Goal: Information Seeking & Learning: Learn about a topic

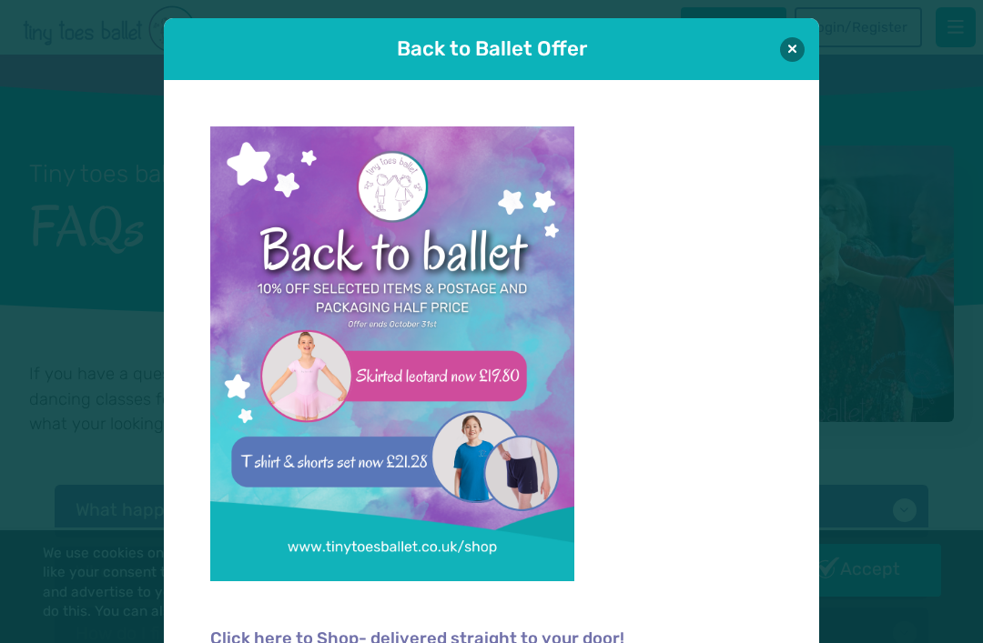
click at [797, 51] on button at bounding box center [792, 49] width 25 height 25
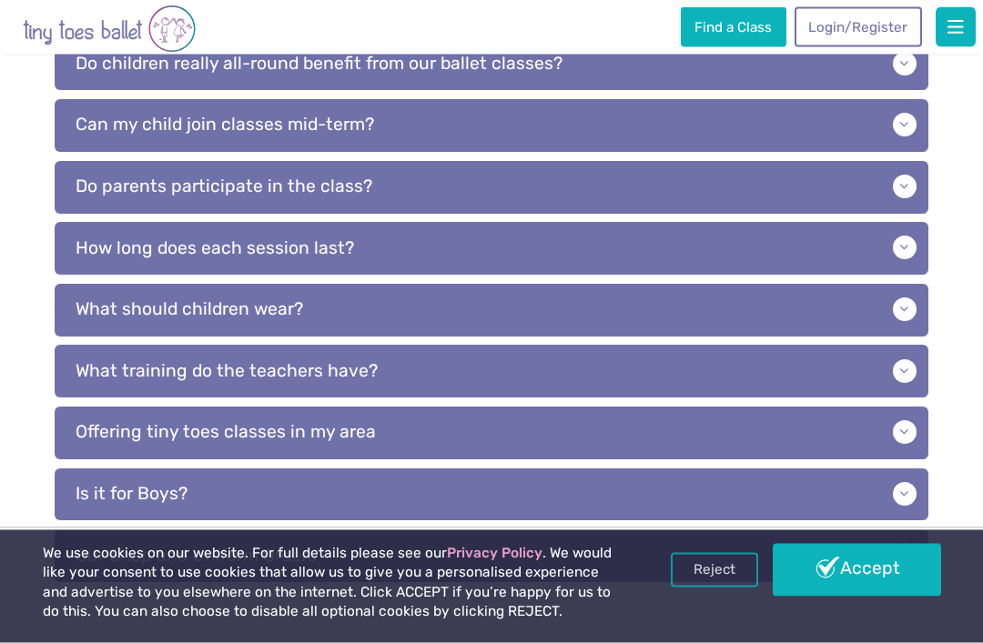
click at [903, 306] on p "What should children wear?" at bounding box center [491, 311] width 873 height 53
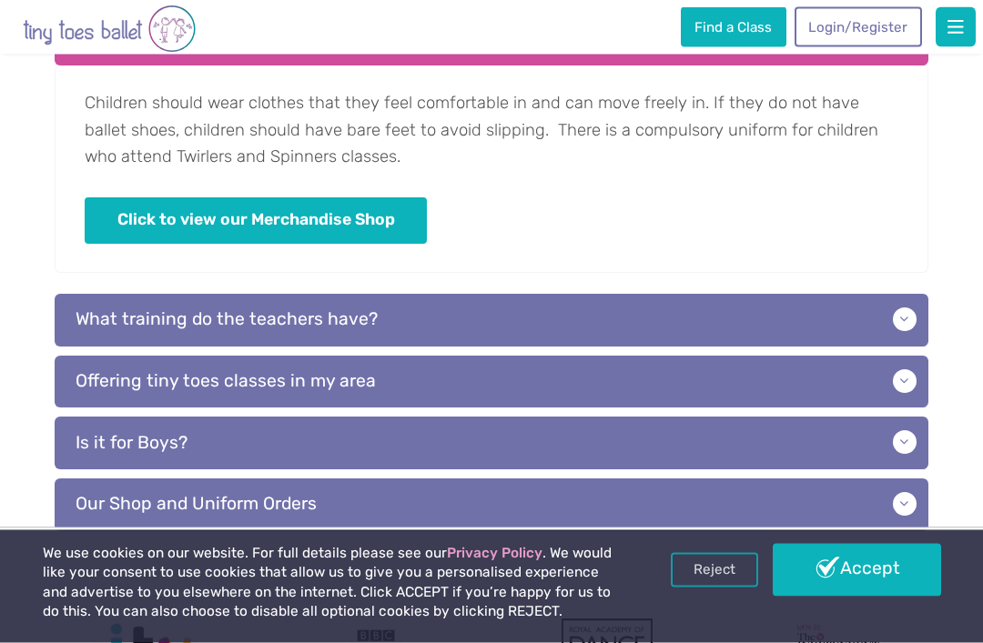
scroll to position [964, 0]
click at [904, 318] on p "What training do the teachers have?" at bounding box center [491, 320] width 873 height 53
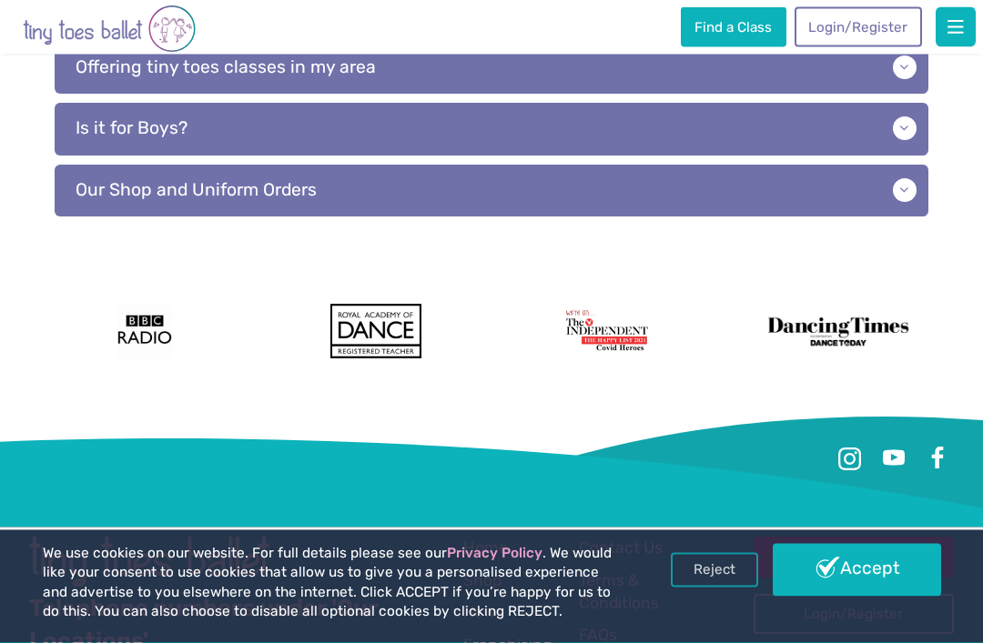
scroll to position [1506, 0]
click at [906, 177] on p "Our Shop and Uniform Orders" at bounding box center [491, 191] width 873 height 53
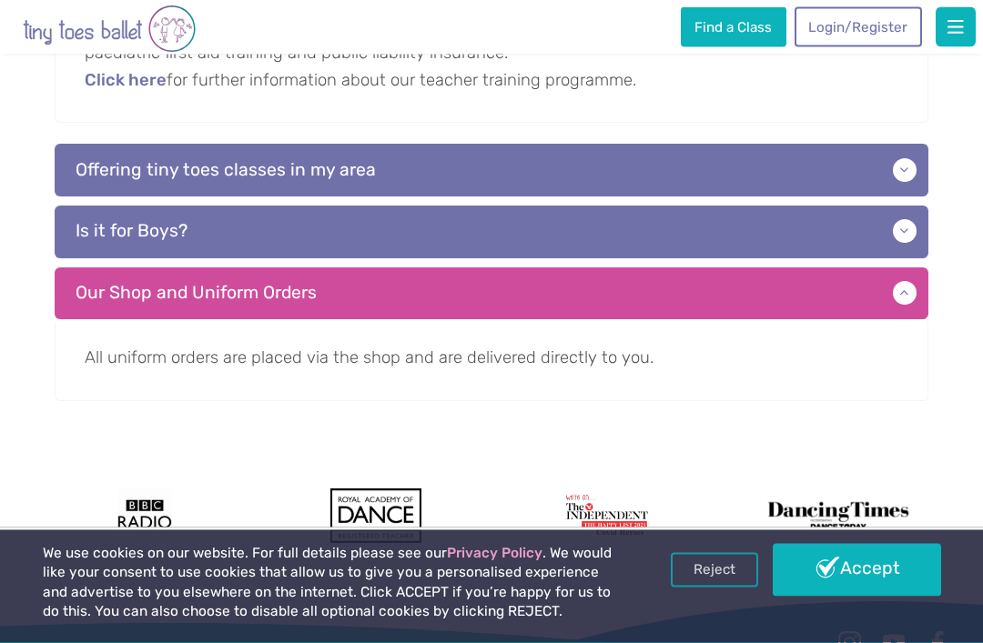
scroll to position [1390, 0]
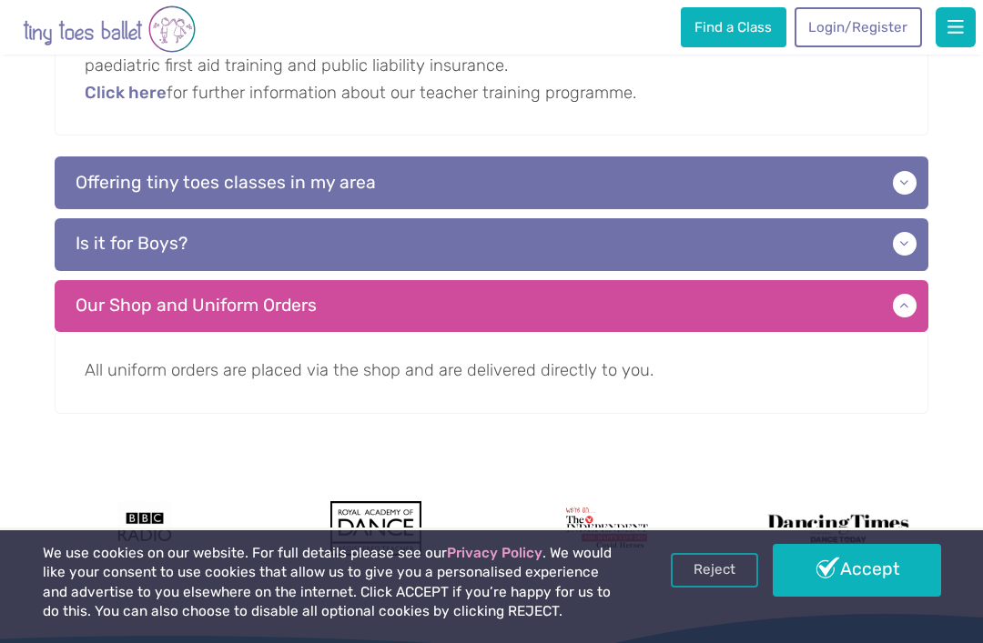
click at [903, 235] on p "Is it for Boys?" at bounding box center [491, 244] width 873 height 53
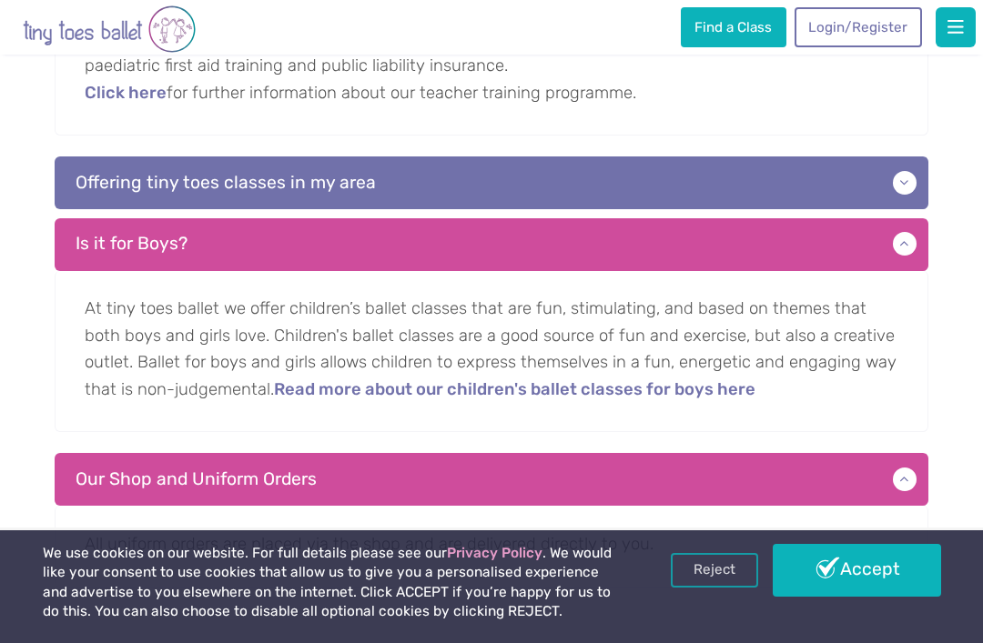
click at [905, 180] on p "Offering tiny toes classes in my area" at bounding box center [491, 182] width 873 height 53
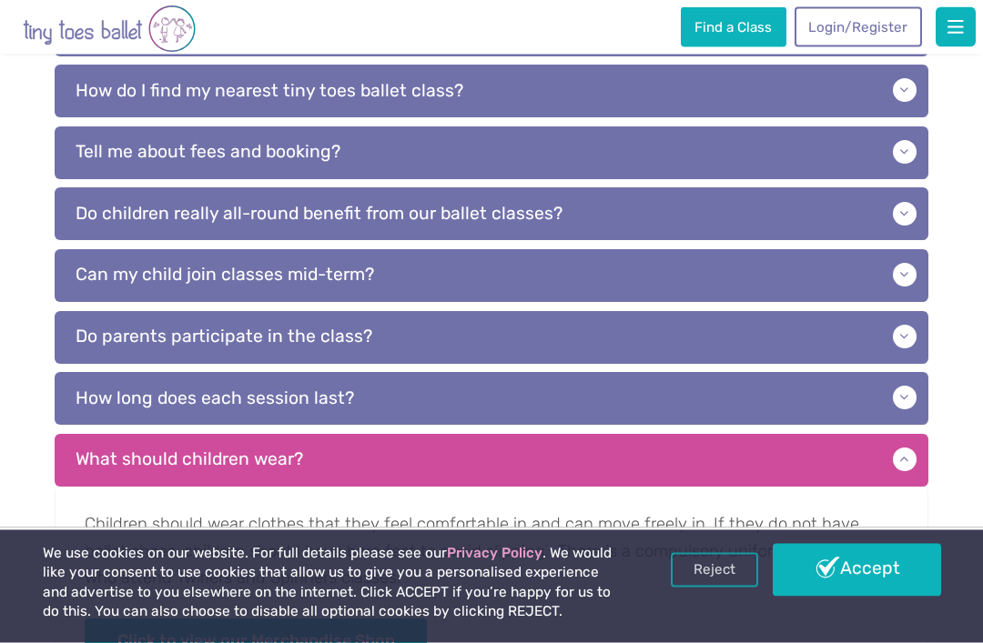
click at [894, 335] on p "Do parents participate in the class?" at bounding box center [491, 338] width 873 height 53
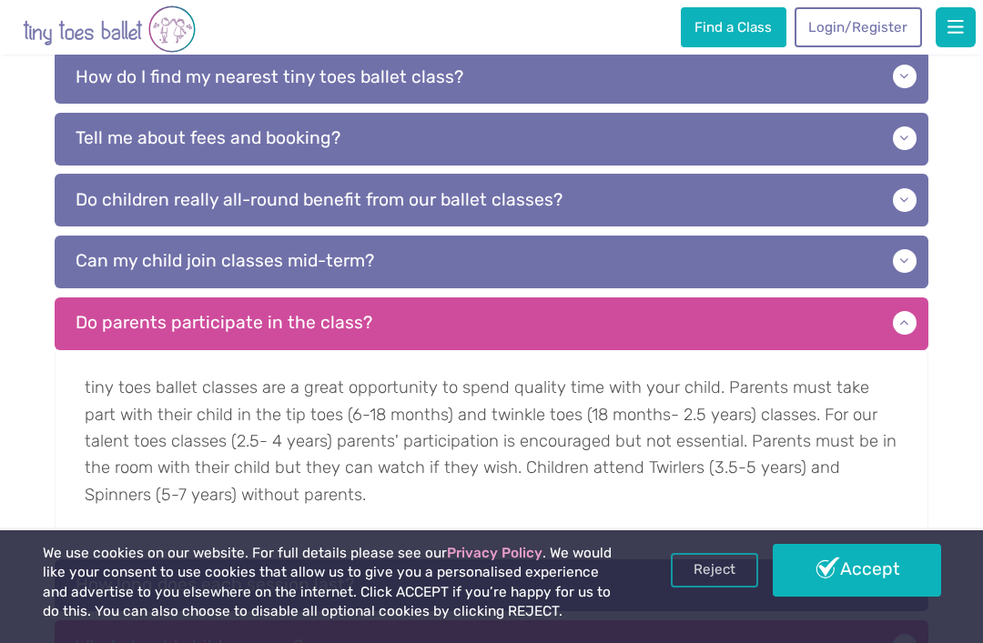
scroll to position [556, 0]
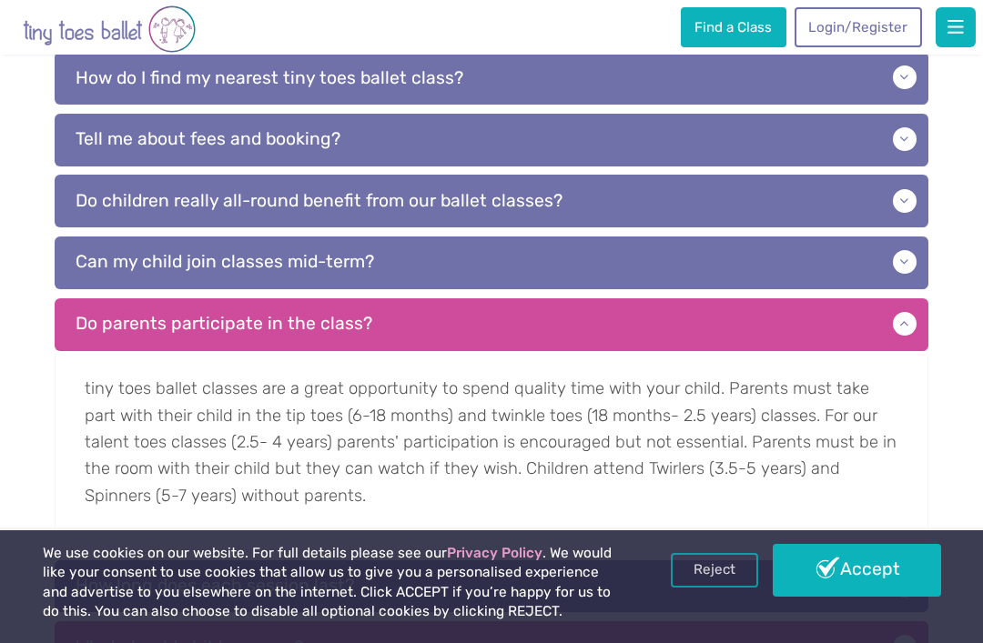
click at [913, 260] on p "Can my child join classes mid-term?" at bounding box center [491, 263] width 873 height 53
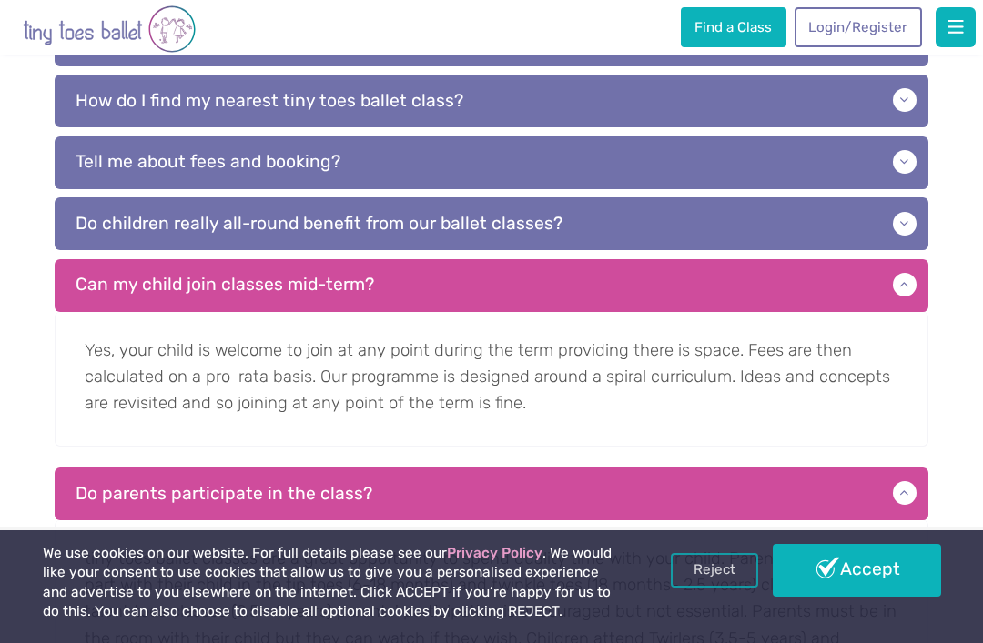
scroll to position [532, 0]
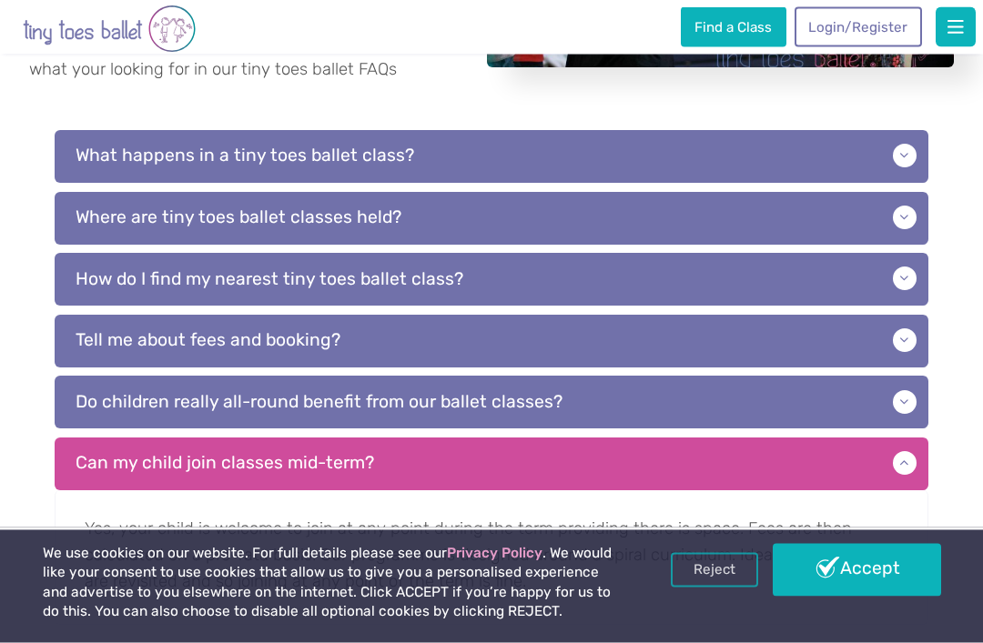
click at [914, 158] on p "What happens in a tiny toes ballet class?" at bounding box center [491, 157] width 873 height 53
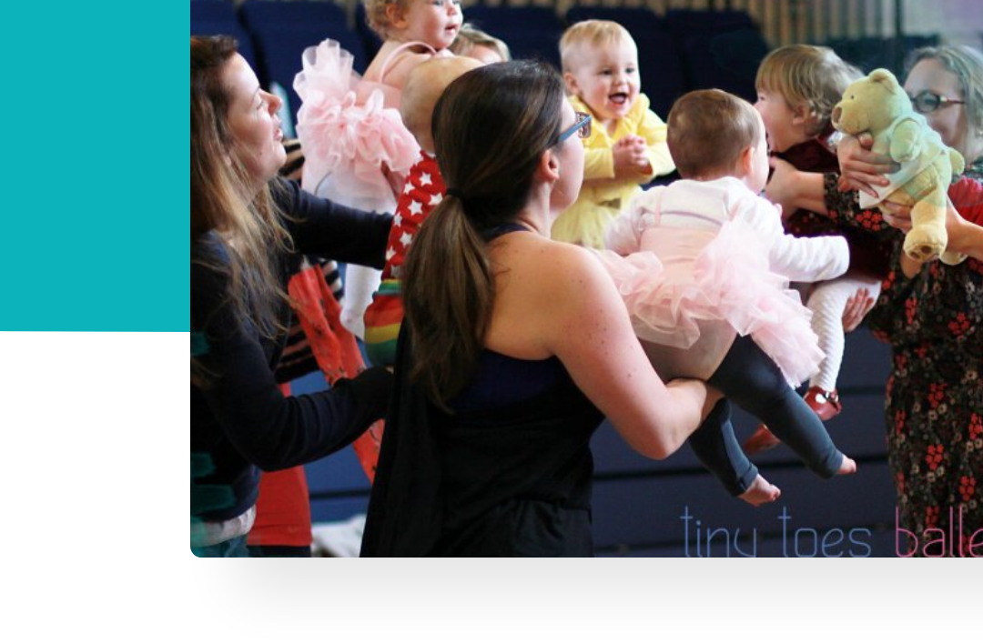
scroll to position [0, 0]
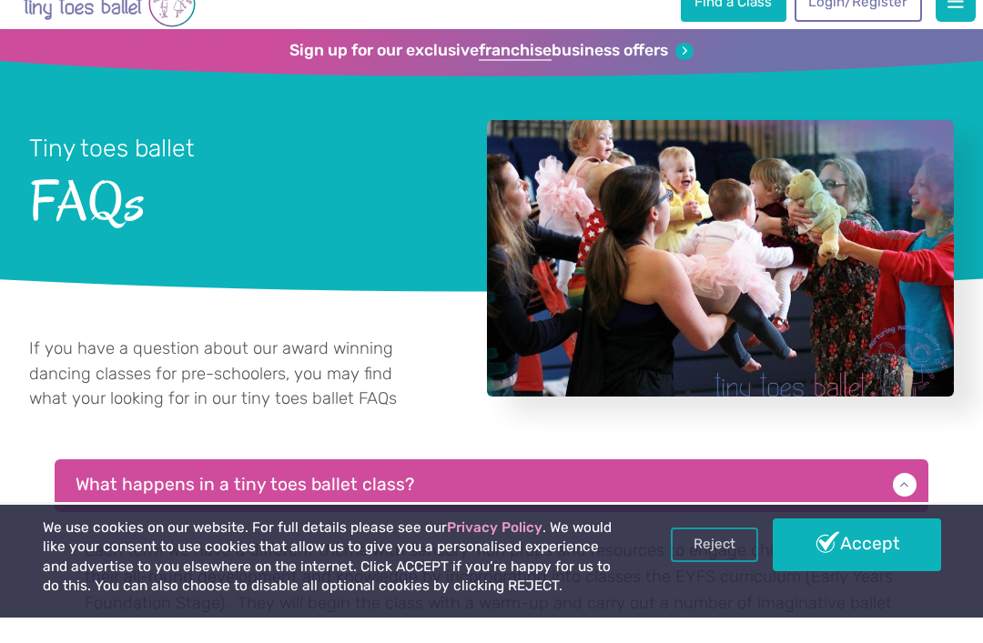
click at [945, 55] on div "Sign up for our exclusive franchise business offers" at bounding box center [491, 78] width 983 height 47
